Goal: Information Seeking & Learning: Understand process/instructions

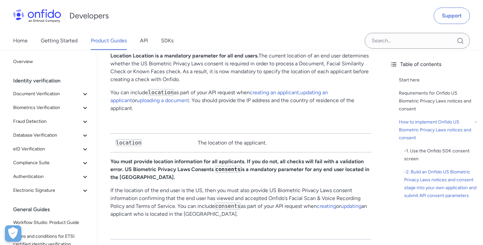
scroll to position [1484, 0]
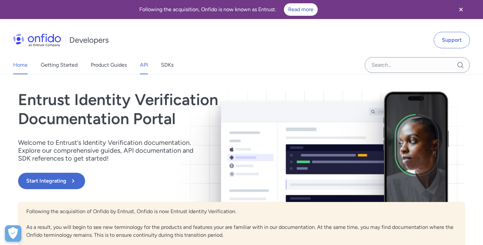
click at [145, 63] on link "API" at bounding box center [144, 65] width 8 height 18
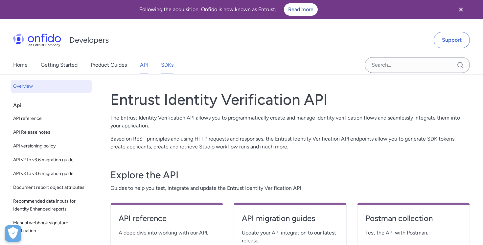
click at [171, 63] on link "SDKs" at bounding box center [167, 65] width 12 height 18
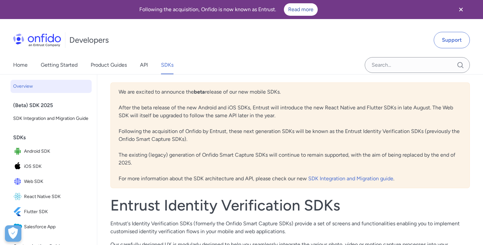
click at [140, 63] on div "Home Getting Started Product Guides API SDKs" at bounding box center [100, 65] width 200 height 18
click at [146, 65] on link "API" at bounding box center [144, 65] width 8 height 18
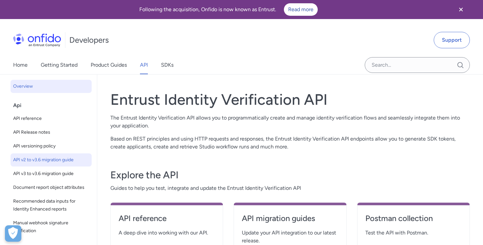
click at [58, 162] on span "API v2 to v3.6 migration guide" at bounding box center [51, 160] width 76 height 8
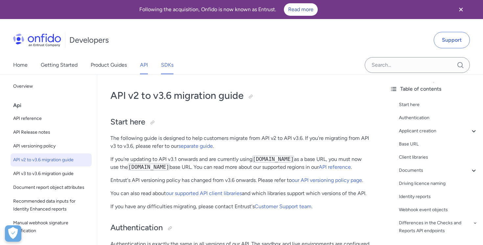
click at [166, 66] on link "SDKs" at bounding box center [167, 65] width 12 height 18
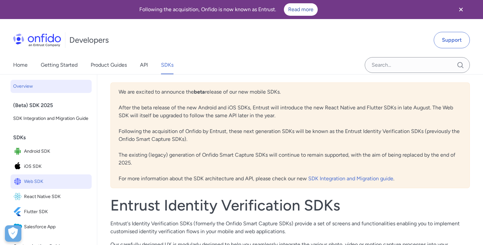
click at [35, 182] on span "Web SDK" at bounding box center [56, 181] width 65 height 9
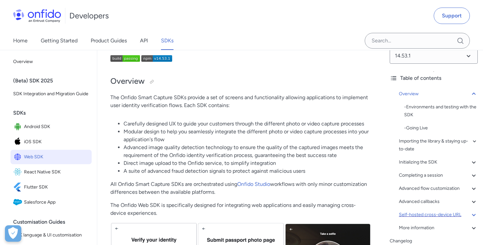
scroll to position [44, 0]
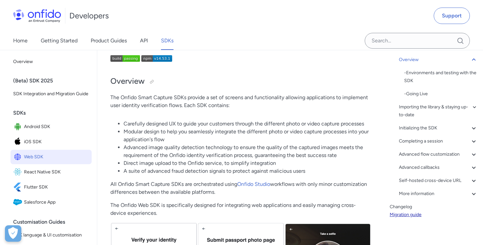
click at [411, 217] on link "Migration guide" at bounding box center [433, 215] width 88 height 8
